Goal: Task Accomplishment & Management: Manage account settings

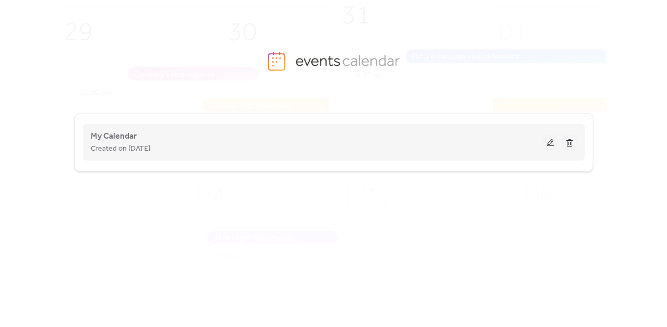
click at [102, 146] on span "Created on [DATE]" at bounding box center [121, 149] width 60 height 13
click at [556, 142] on button at bounding box center [550, 143] width 15 height 16
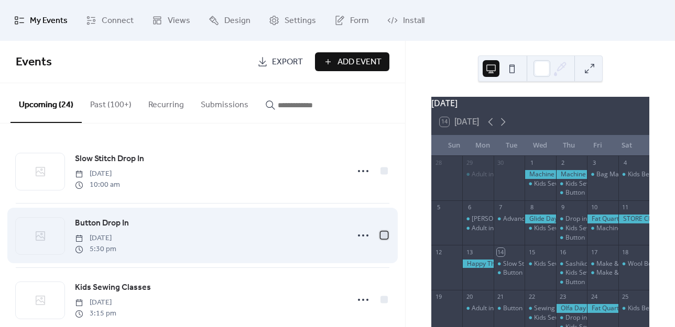
click at [380, 236] on div at bounding box center [383, 235] width 7 height 7
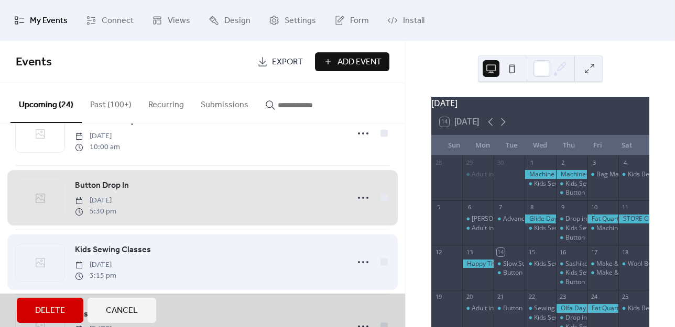
scroll to position [52, 0]
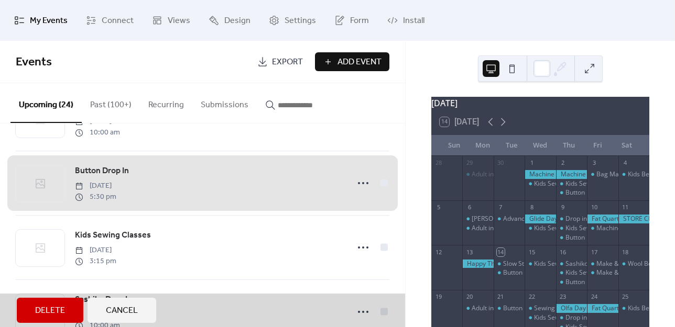
click at [50, 308] on span "Delete" at bounding box center [50, 311] width 30 height 13
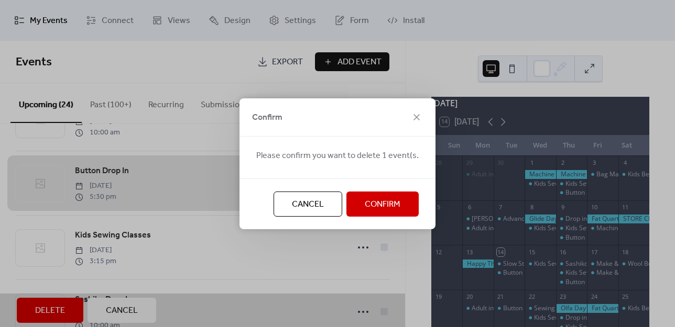
click at [371, 202] on span "Confirm" at bounding box center [383, 205] width 36 height 13
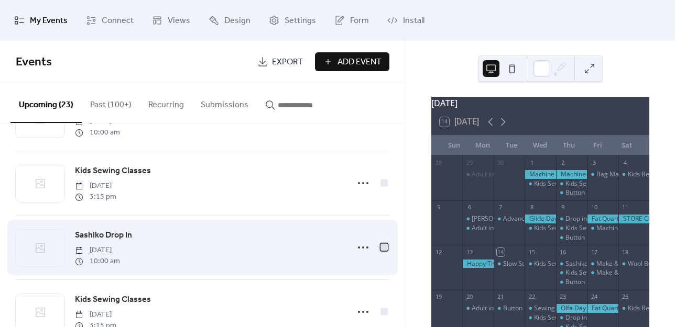
click at [381, 247] on div at bounding box center [383, 247] width 7 height 7
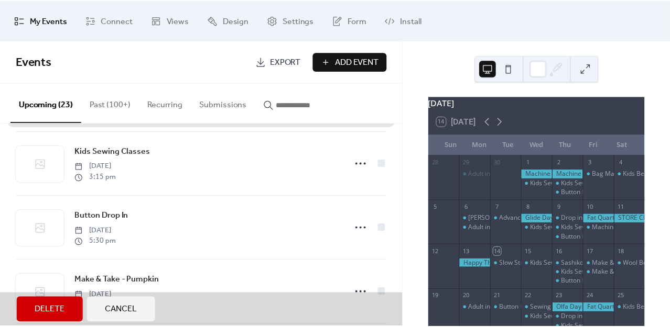
scroll to position [210, 0]
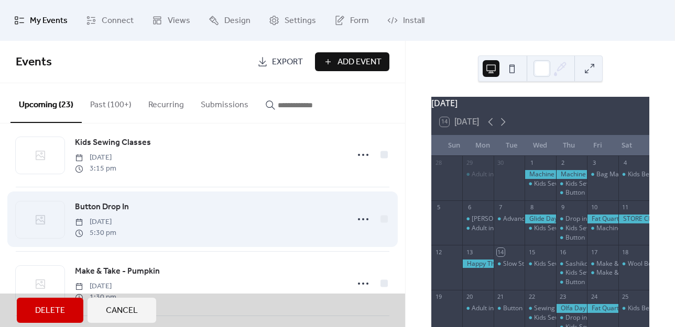
click at [379, 221] on div "Button Drop In [DATE] 5:30 pm" at bounding box center [203, 219] width 374 height 64
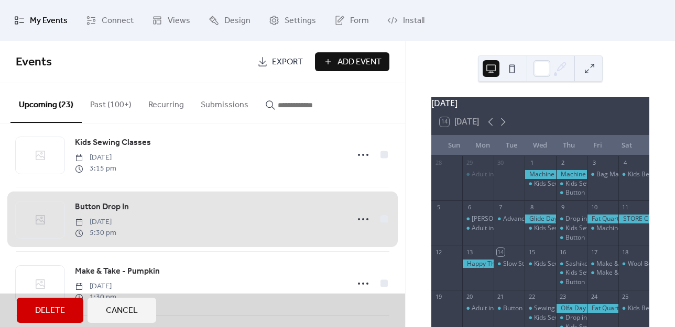
click at [67, 312] on button "Delete" at bounding box center [50, 310] width 67 height 25
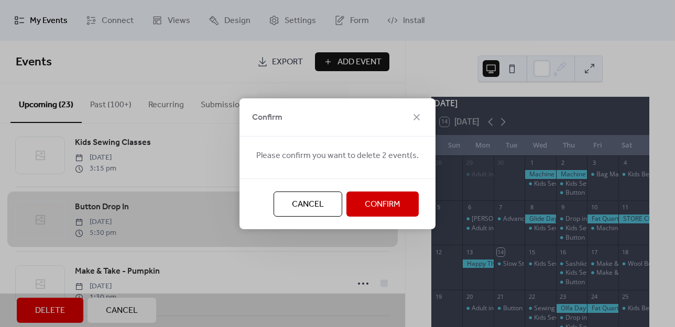
click at [366, 207] on span "Confirm" at bounding box center [383, 205] width 36 height 13
